Goal: Task Accomplishment & Management: Manage account settings

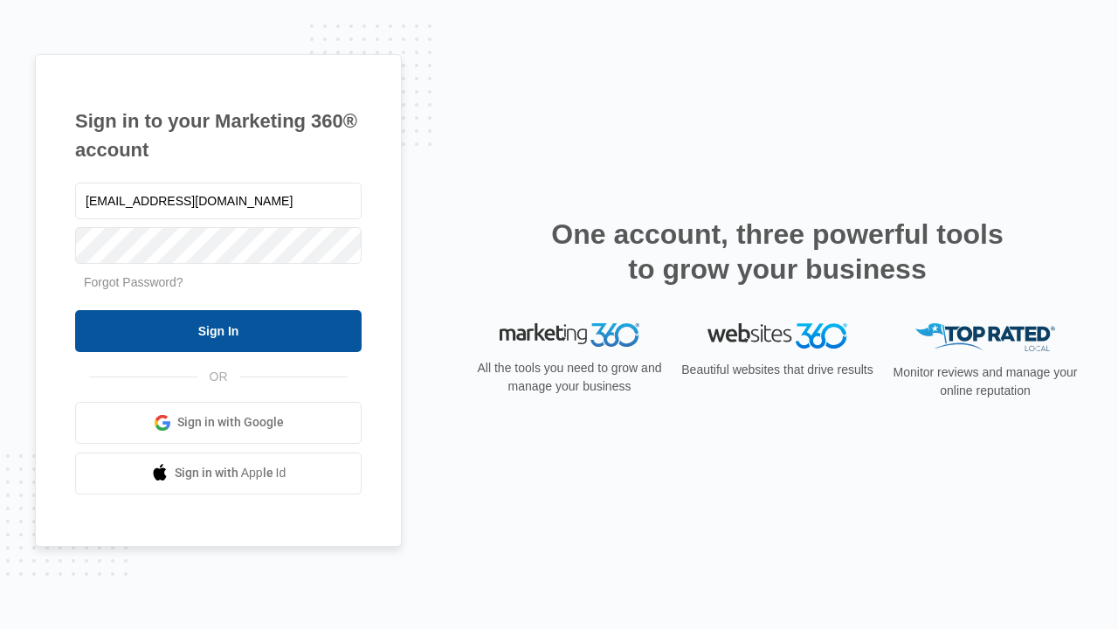
click at [218, 330] on input "Sign In" at bounding box center [218, 331] width 286 height 42
